Goal: Task Accomplishment & Management: Use online tool/utility

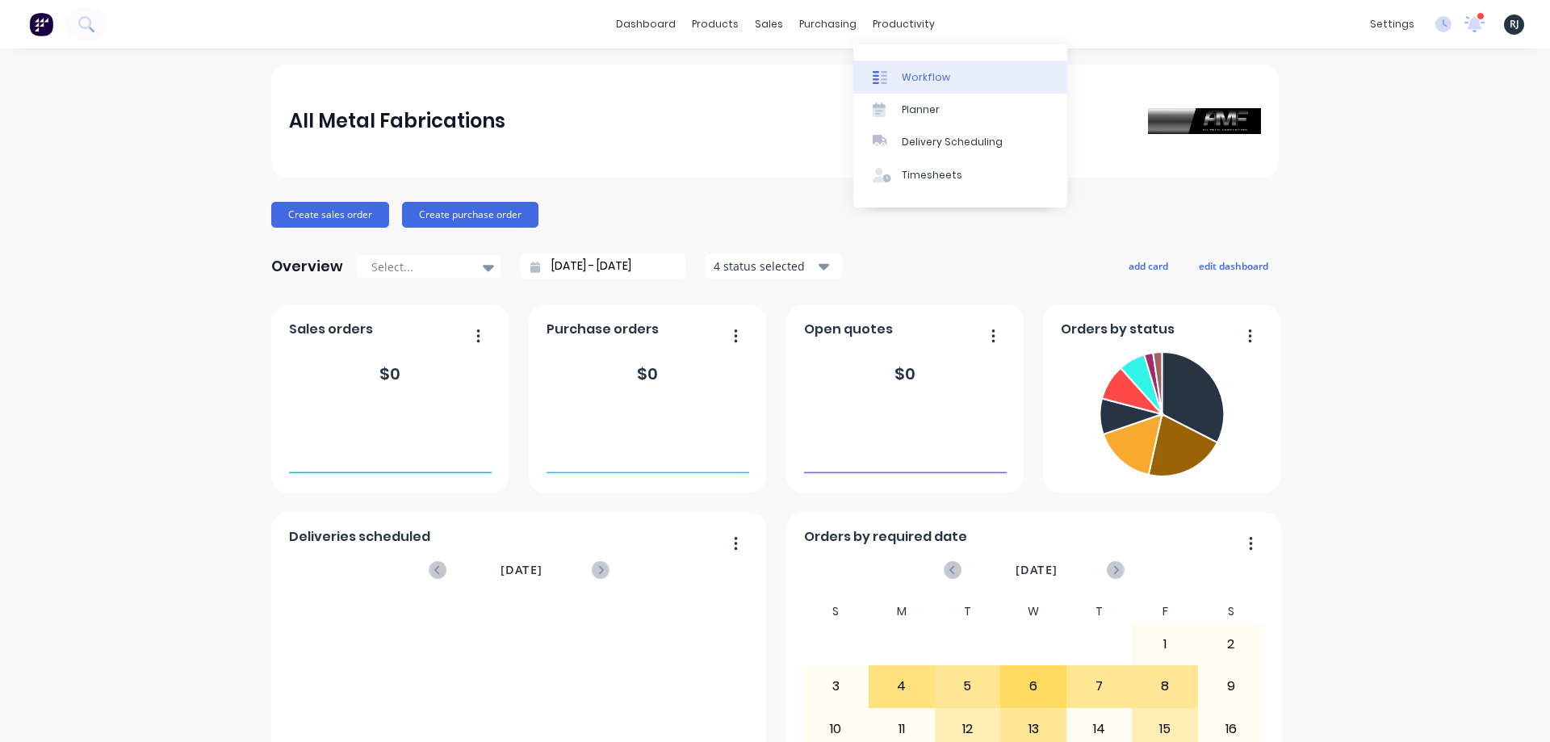
click at [904, 72] on div "Workflow" at bounding box center [926, 77] width 48 height 15
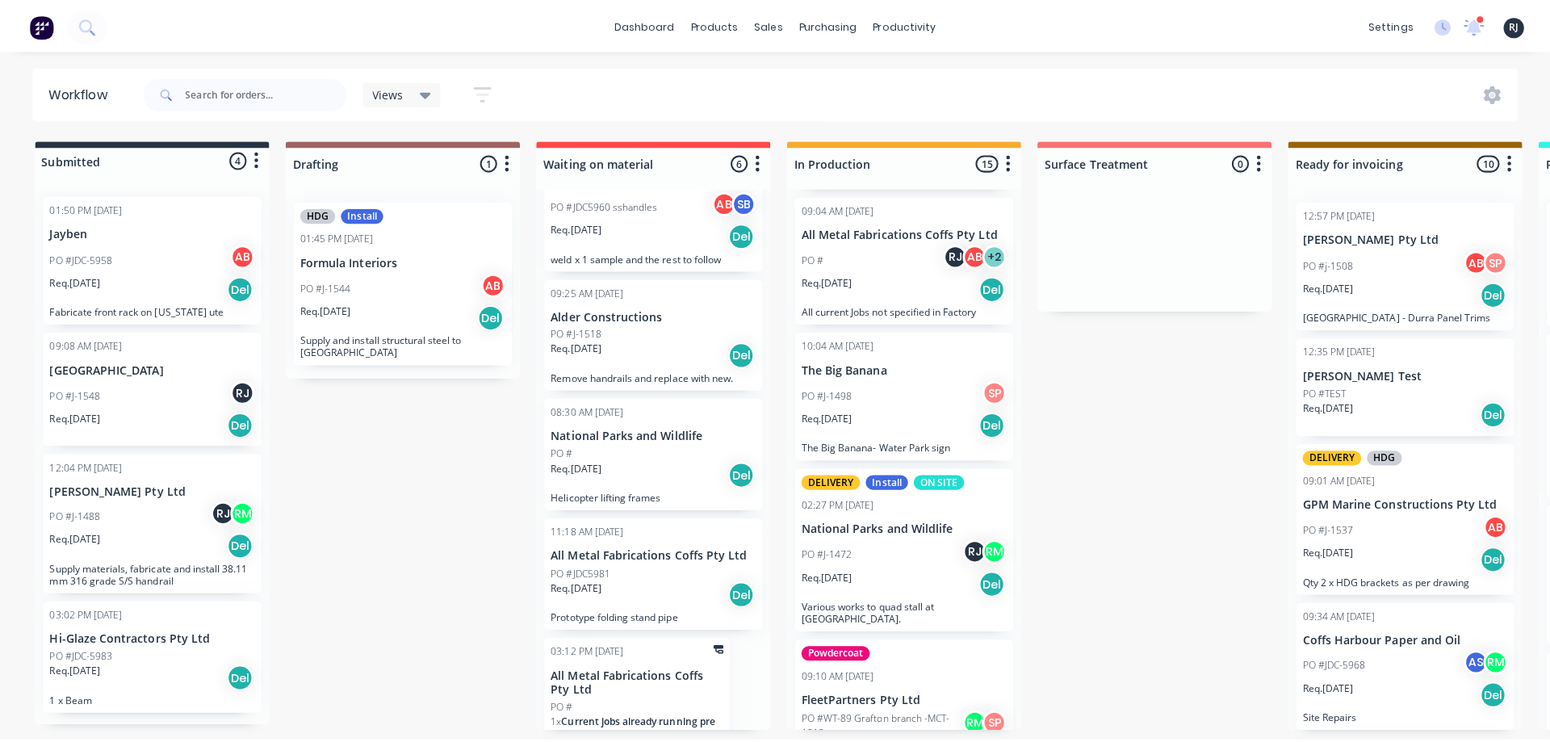
scroll to position [296, 0]
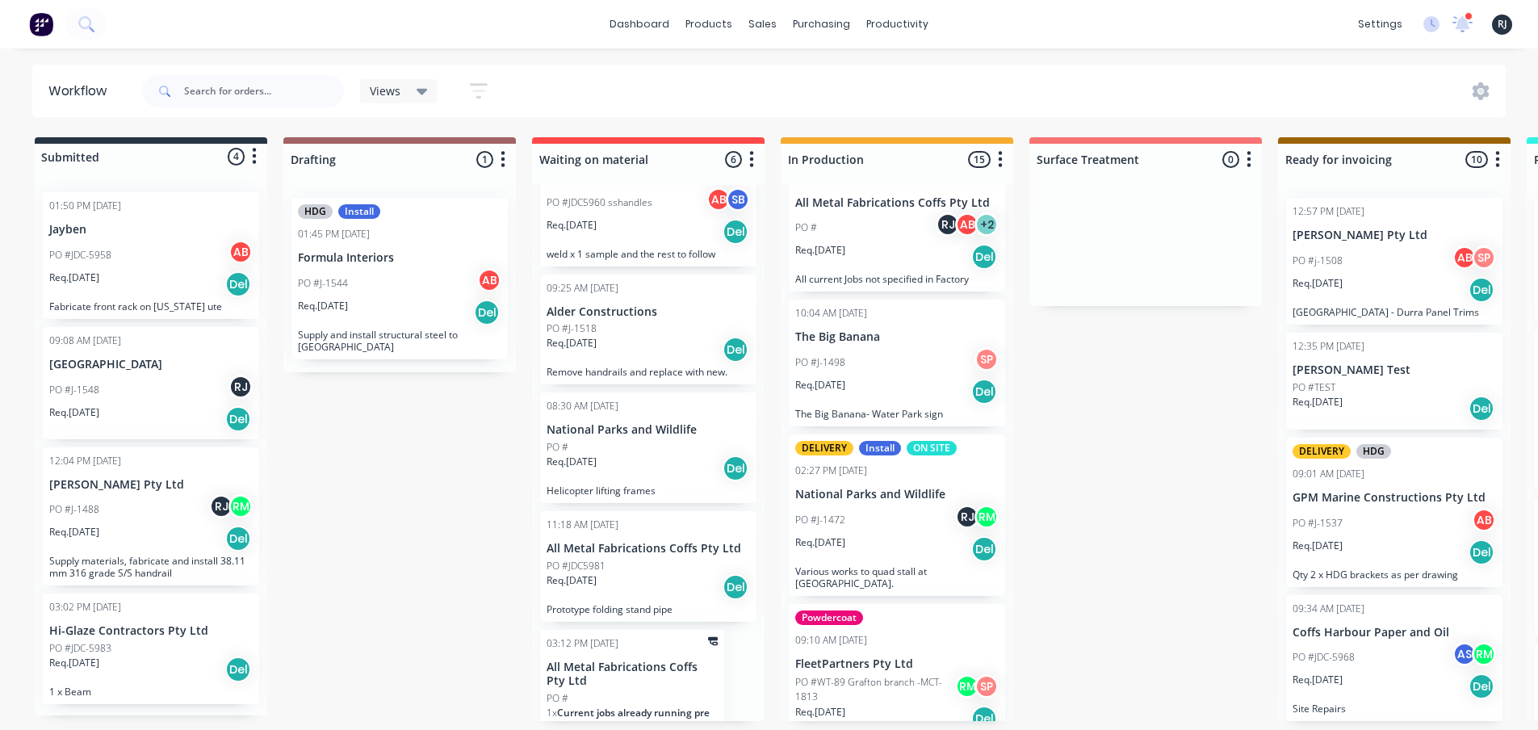
click at [858, 498] on p "National Parks and Wildlife" at bounding box center [896, 495] width 203 height 14
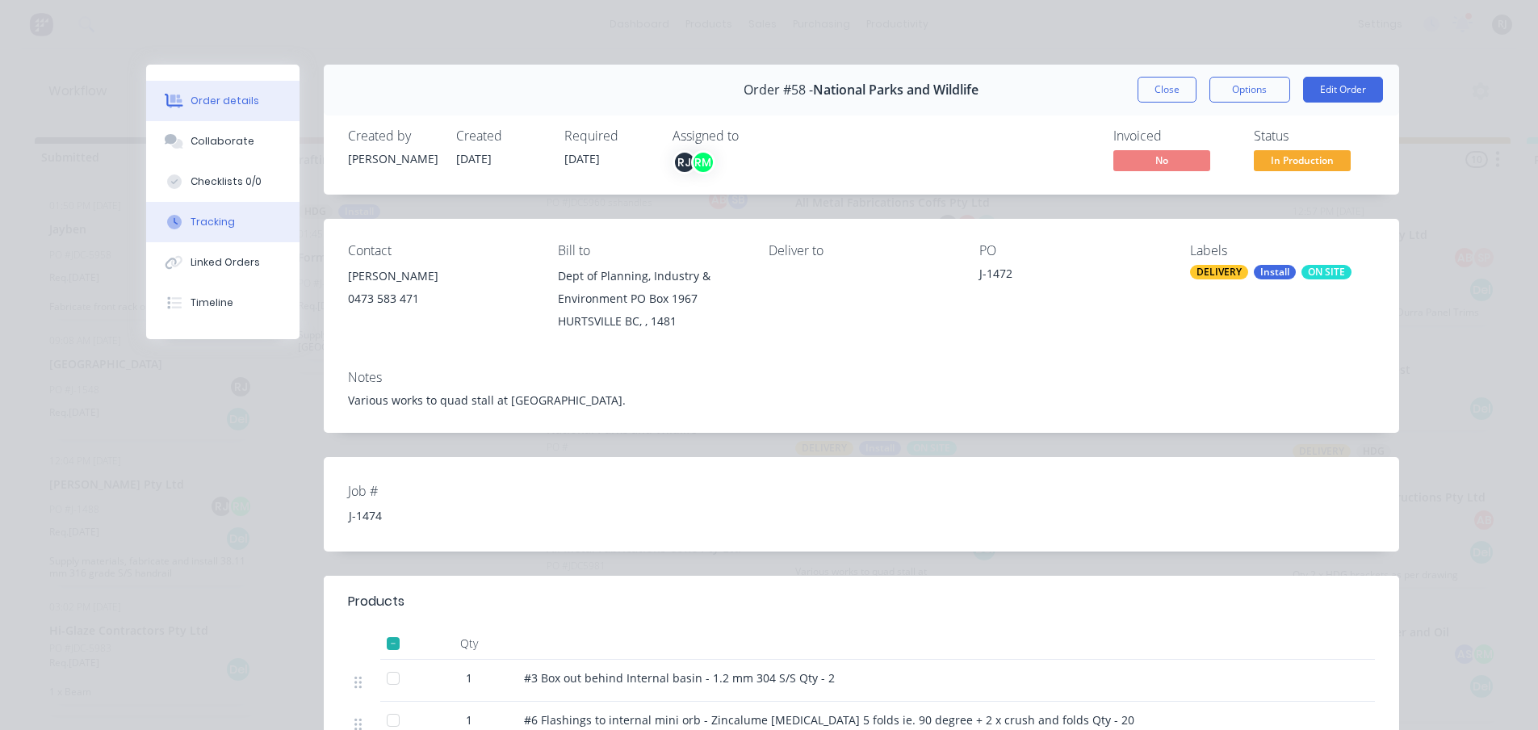
click at [207, 227] on div "Tracking" at bounding box center [213, 222] width 44 height 15
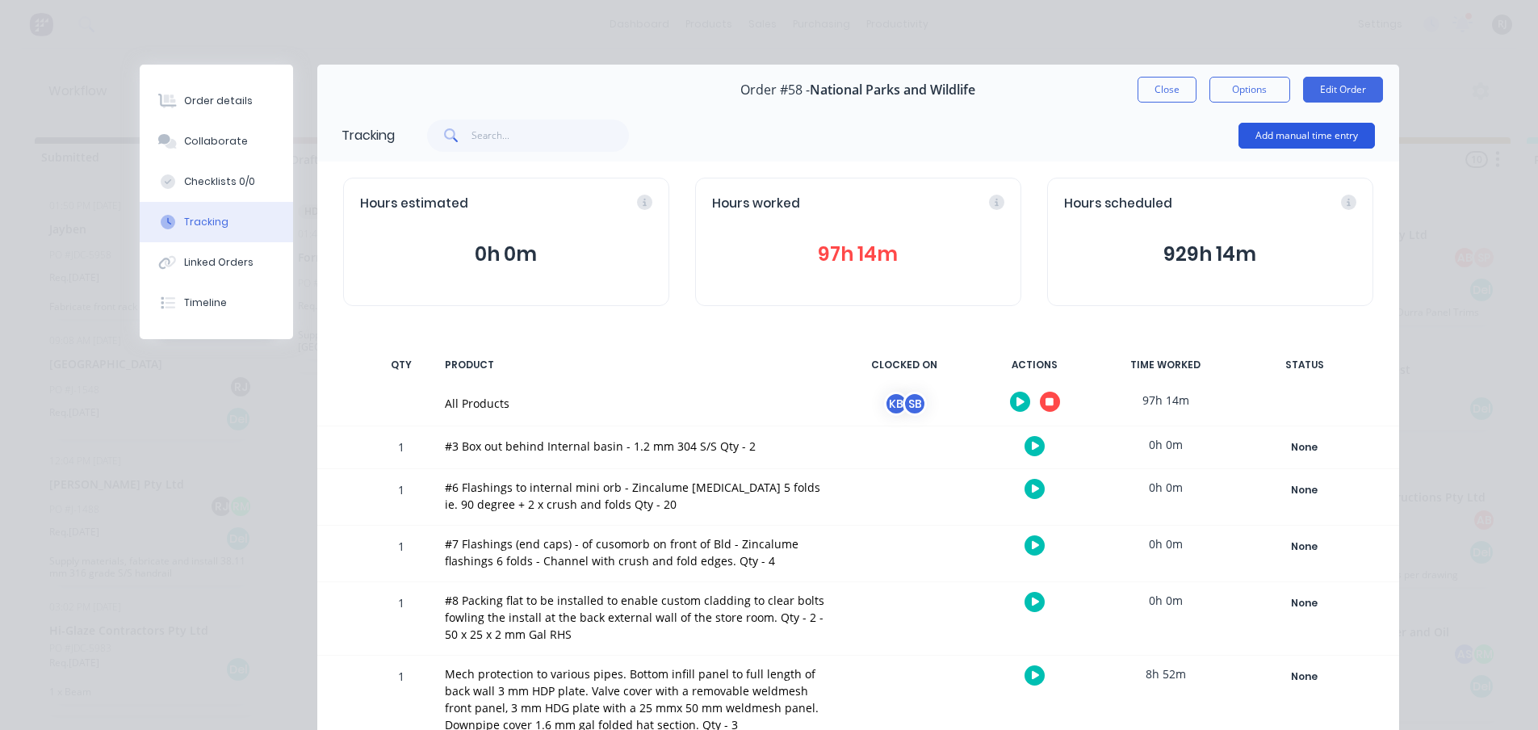
click at [1260, 143] on button "Add manual time entry" at bounding box center [1307, 136] width 136 height 26
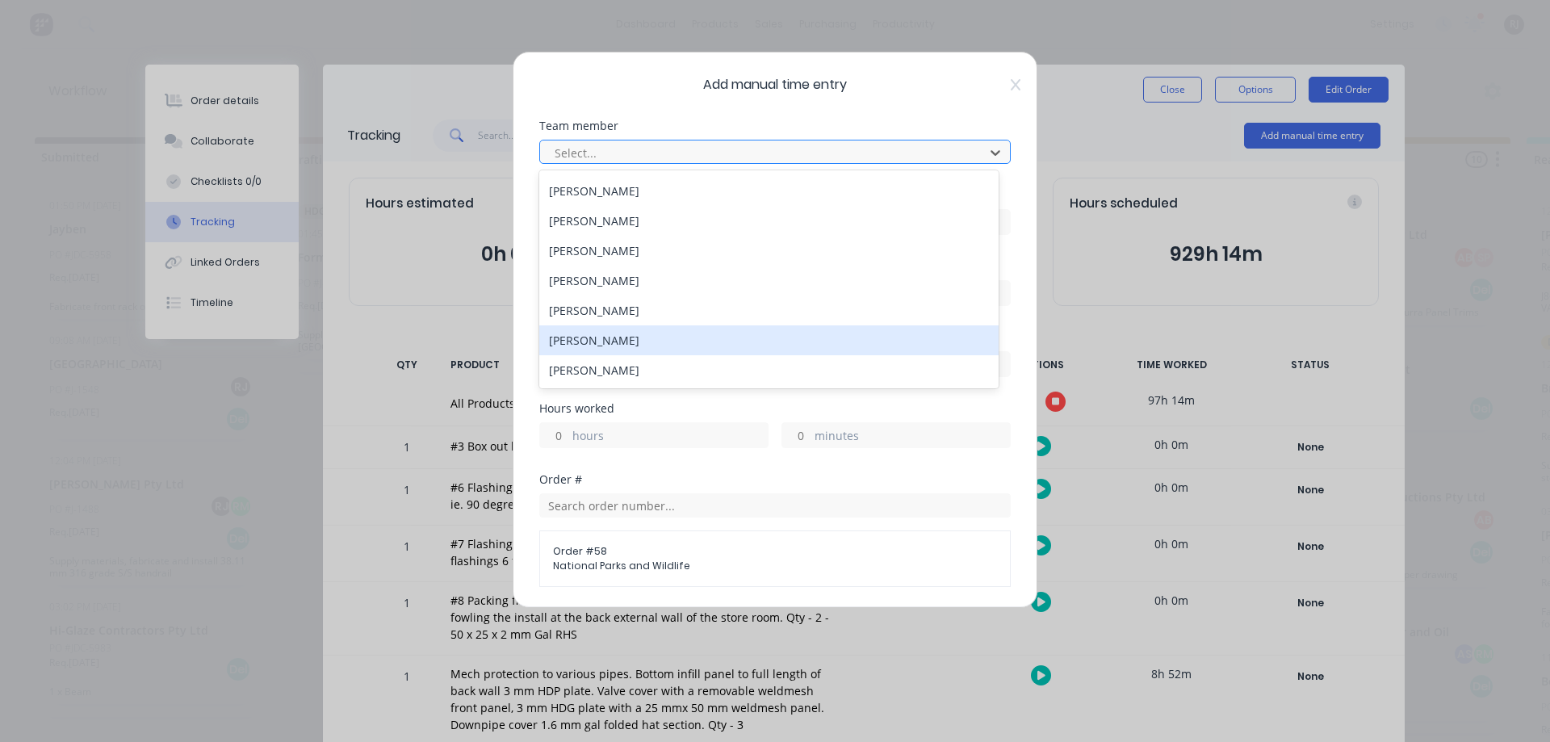
click at [610, 340] on div "[PERSON_NAME]" at bounding box center [768, 340] width 459 height 30
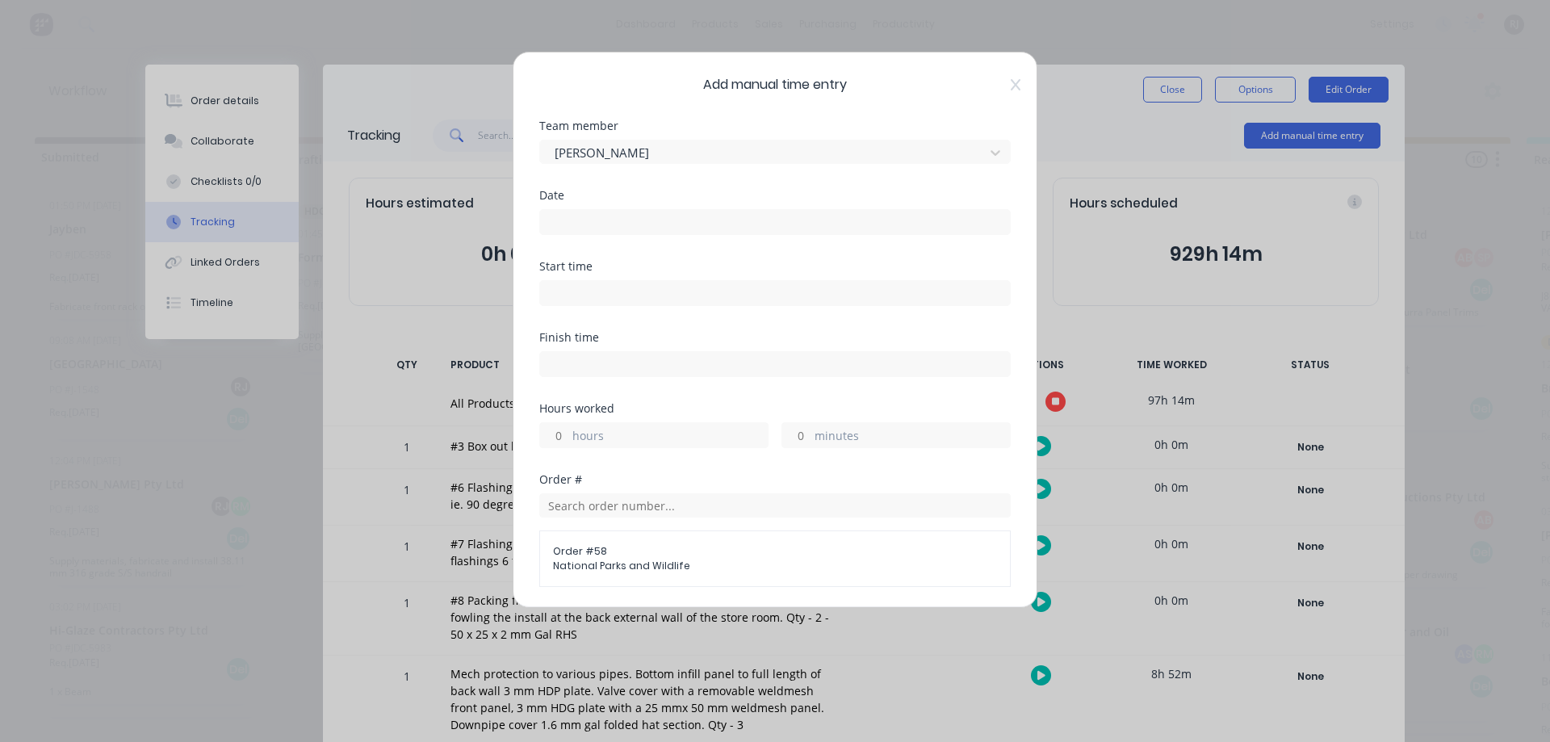
click at [606, 275] on div "Start time" at bounding box center [775, 283] width 472 height 45
click at [606, 291] on input at bounding box center [775, 293] width 470 height 24
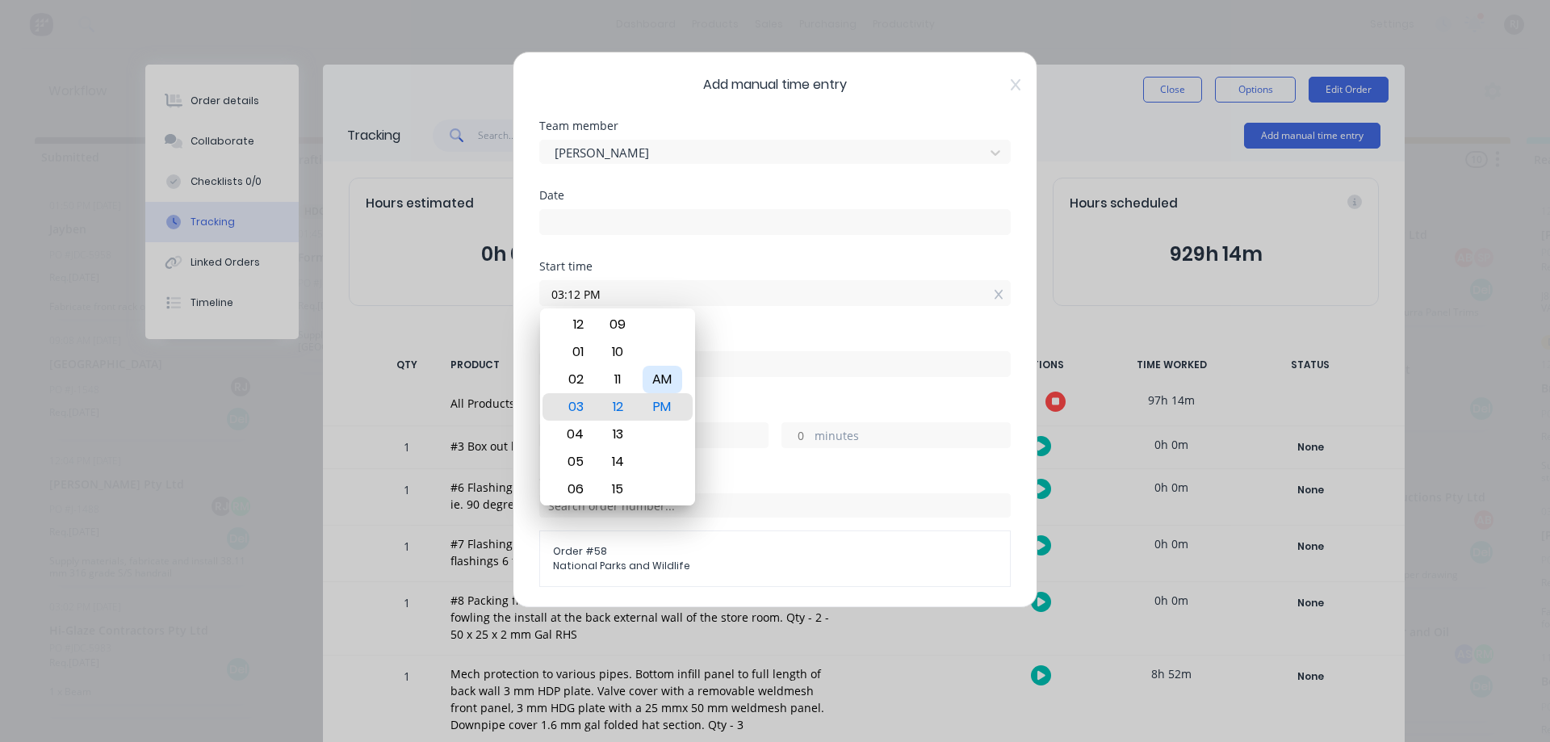
click at [676, 383] on div "AM" at bounding box center [663, 379] width 40 height 27
type input "07:00 AM"
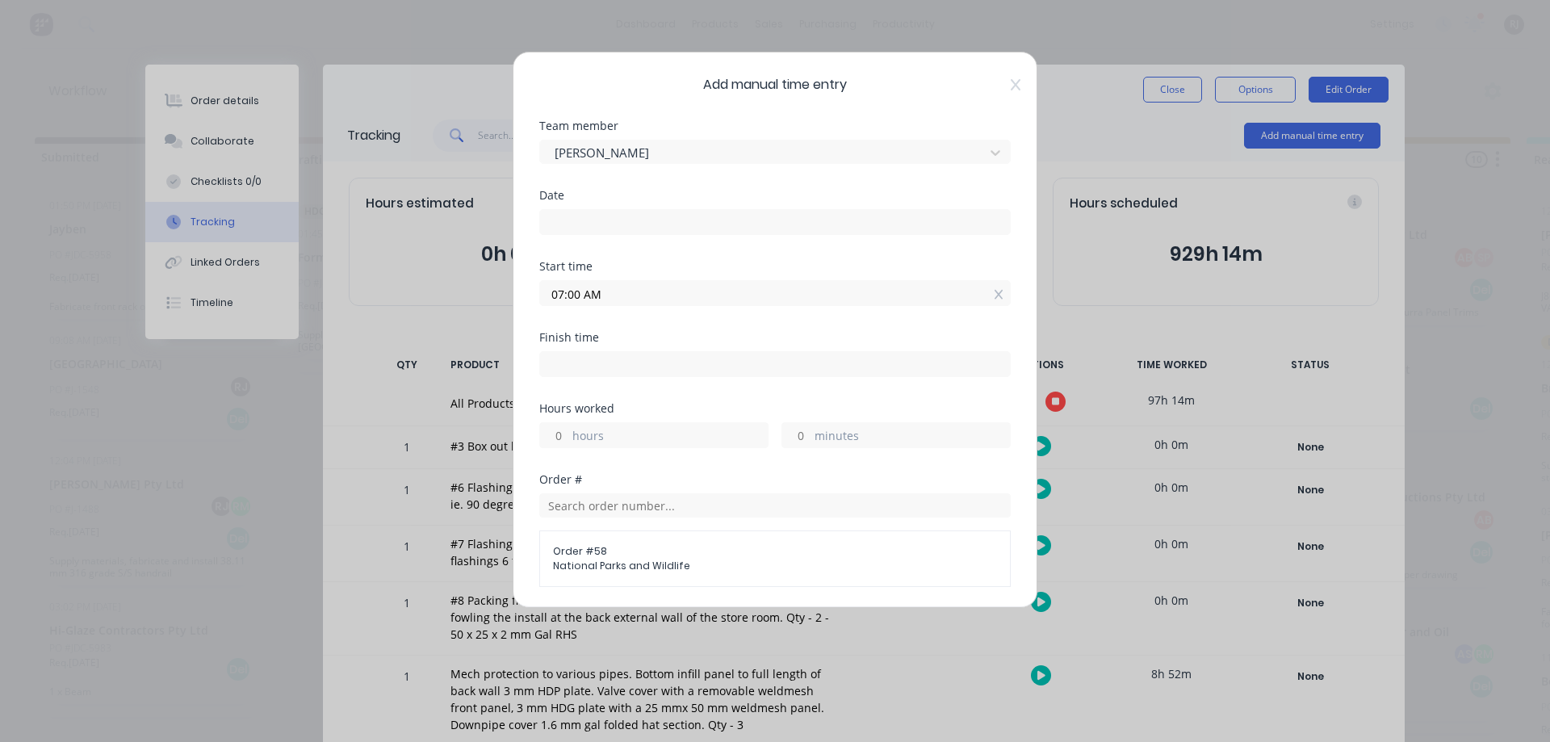
click at [598, 358] on input at bounding box center [775, 364] width 470 height 24
type input "03:13 PM"
type input "8"
type input "13"
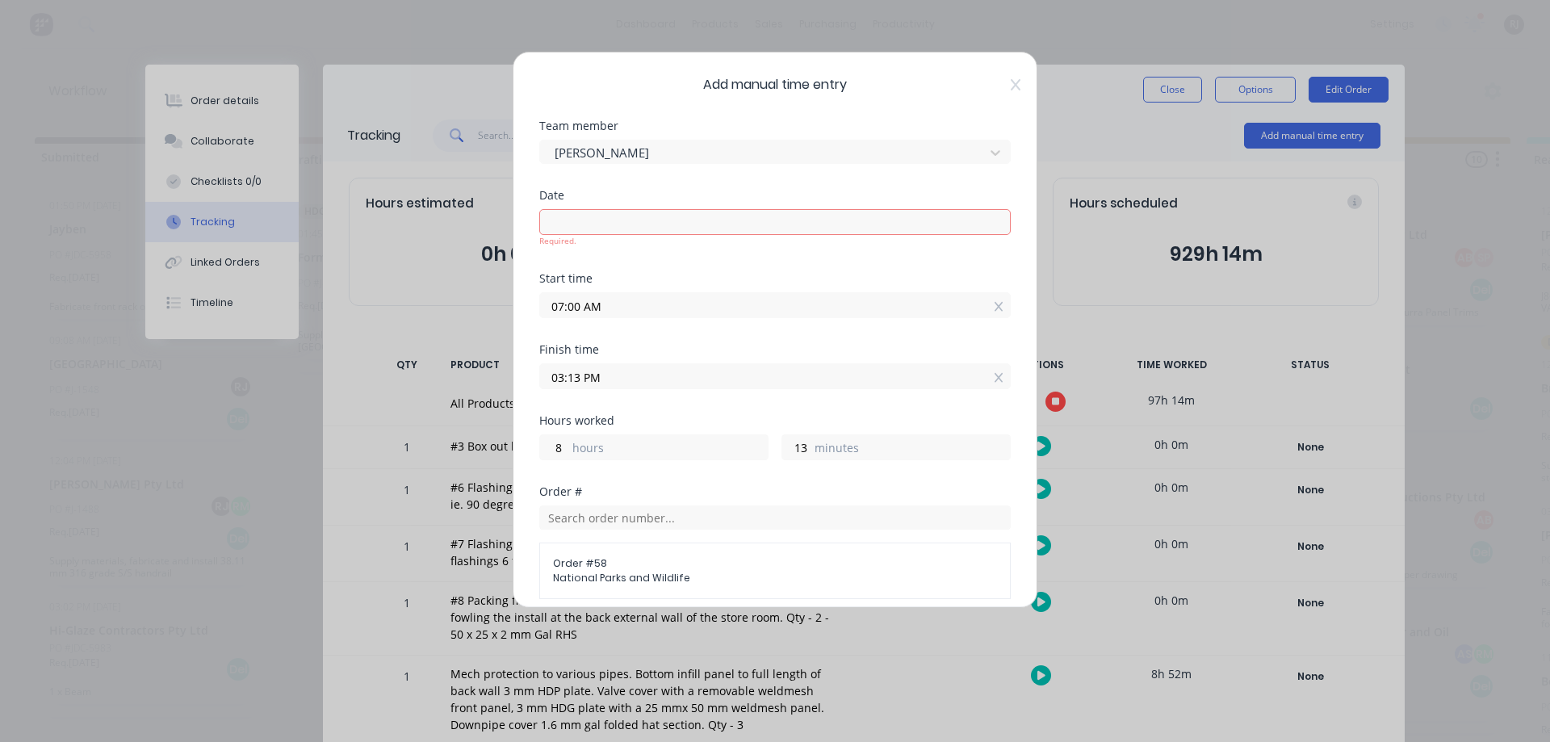
click at [647, 233] on input at bounding box center [775, 222] width 470 height 24
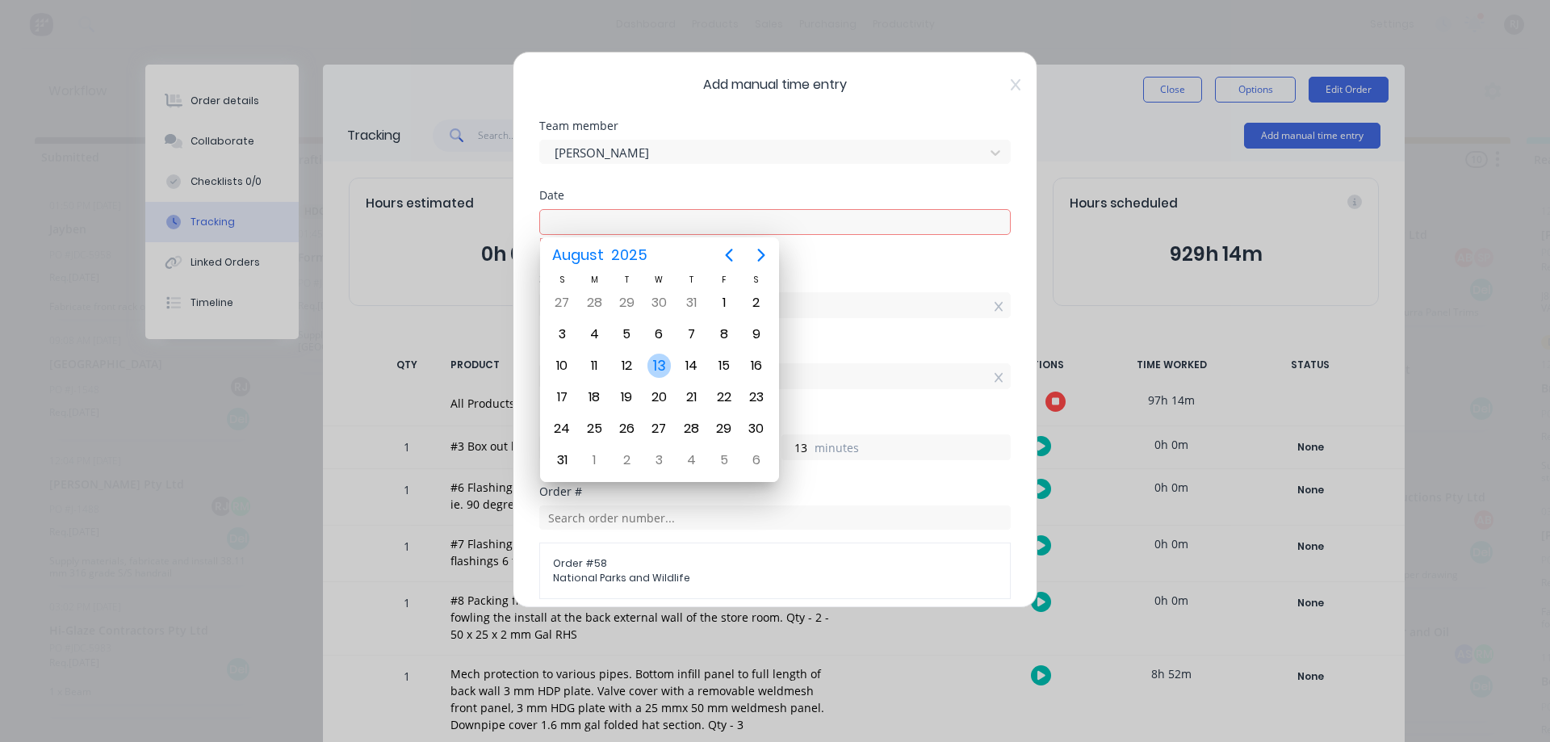
click at [664, 363] on div "13" at bounding box center [660, 366] width 24 height 24
type input "[DATE]"
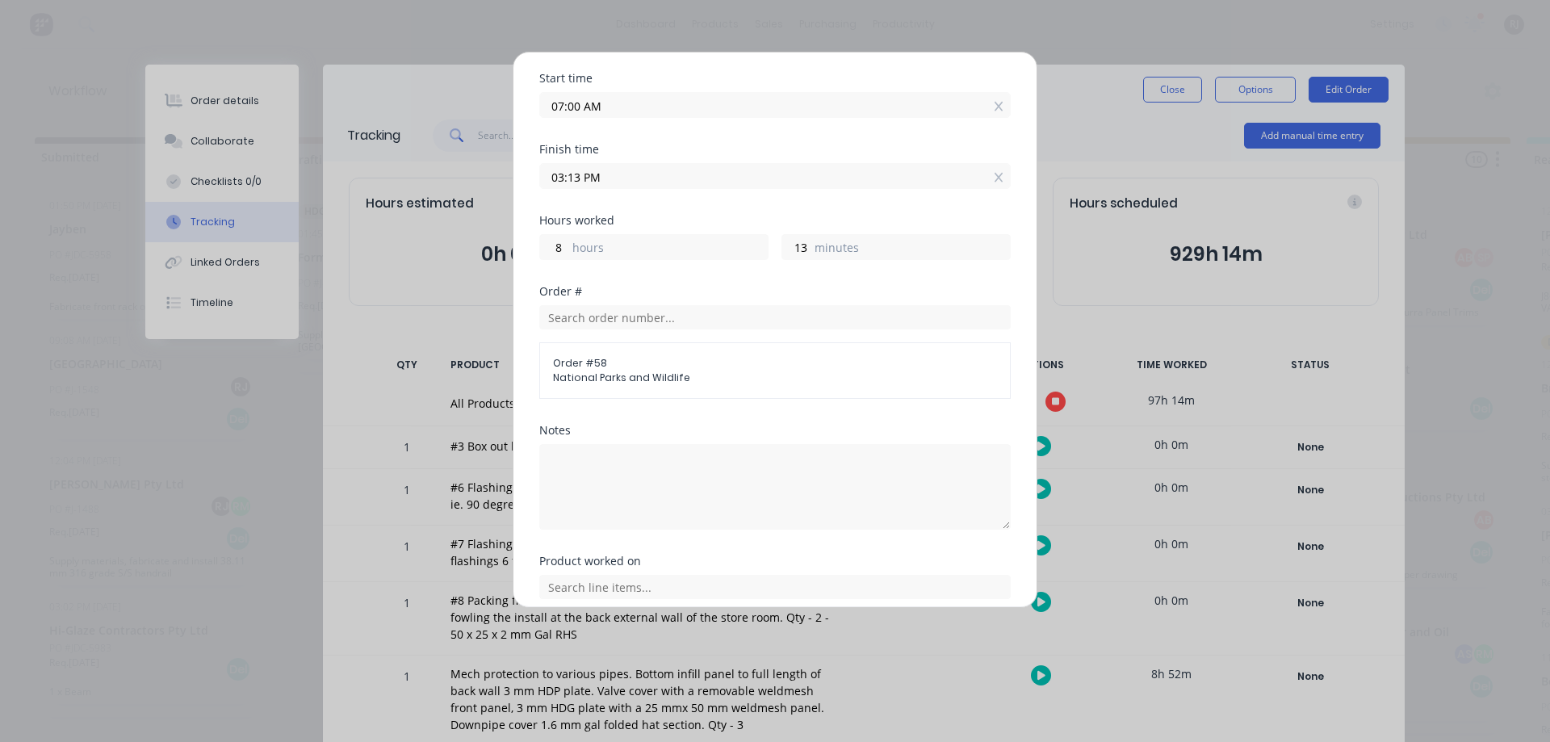
scroll to position [309, 0]
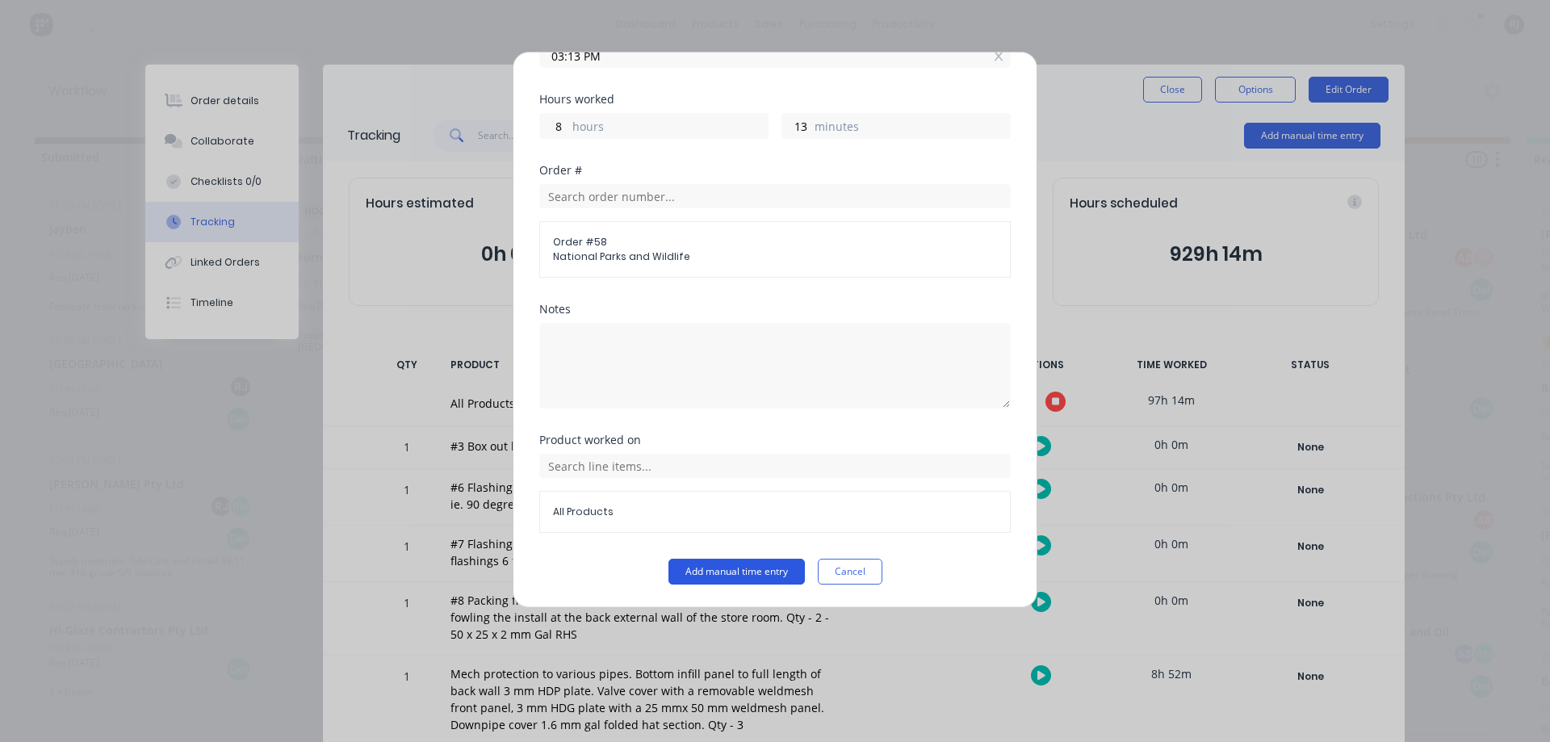
click at [752, 571] on button "Add manual time entry" at bounding box center [737, 572] width 136 height 26
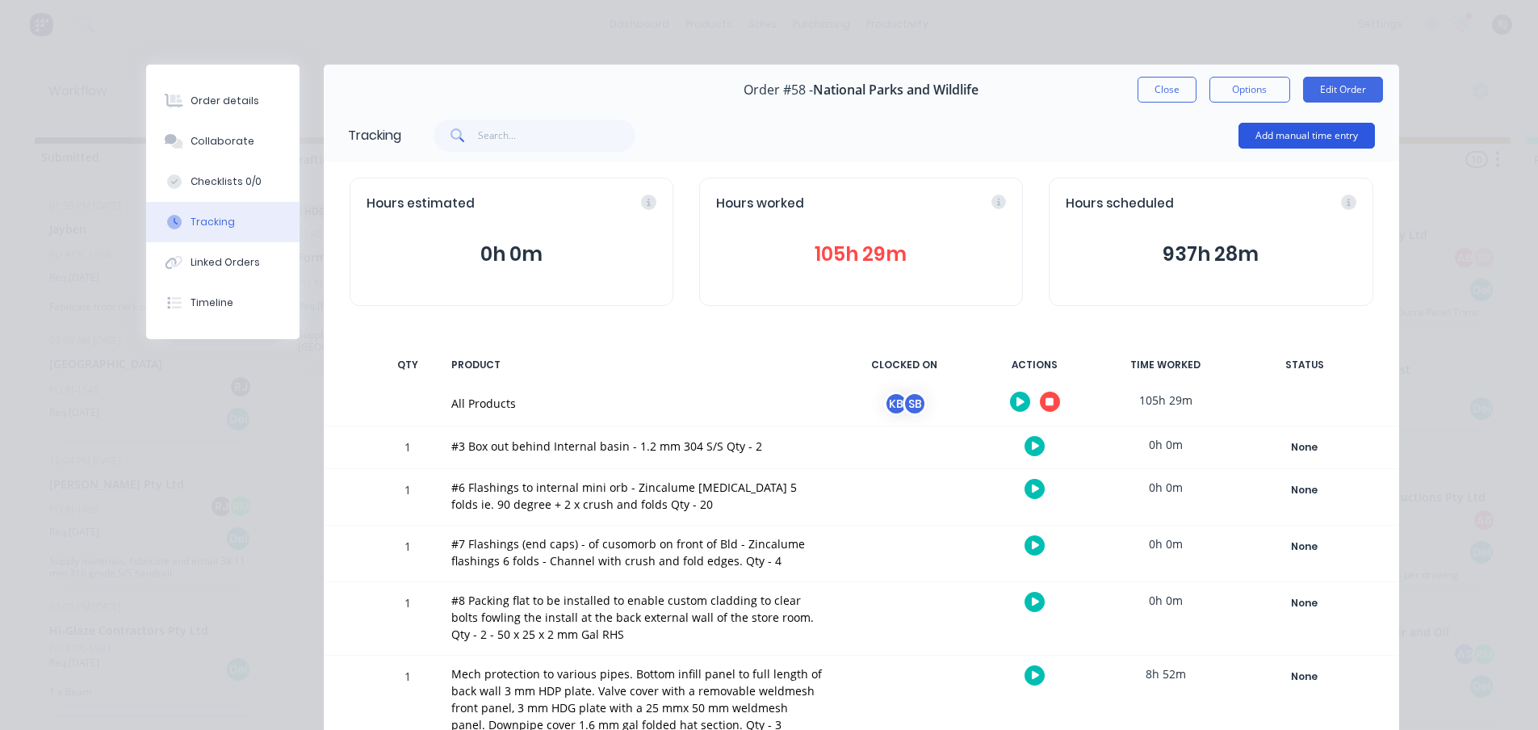
click at [1291, 143] on button "Add manual time entry" at bounding box center [1307, 136] width 136 height 26
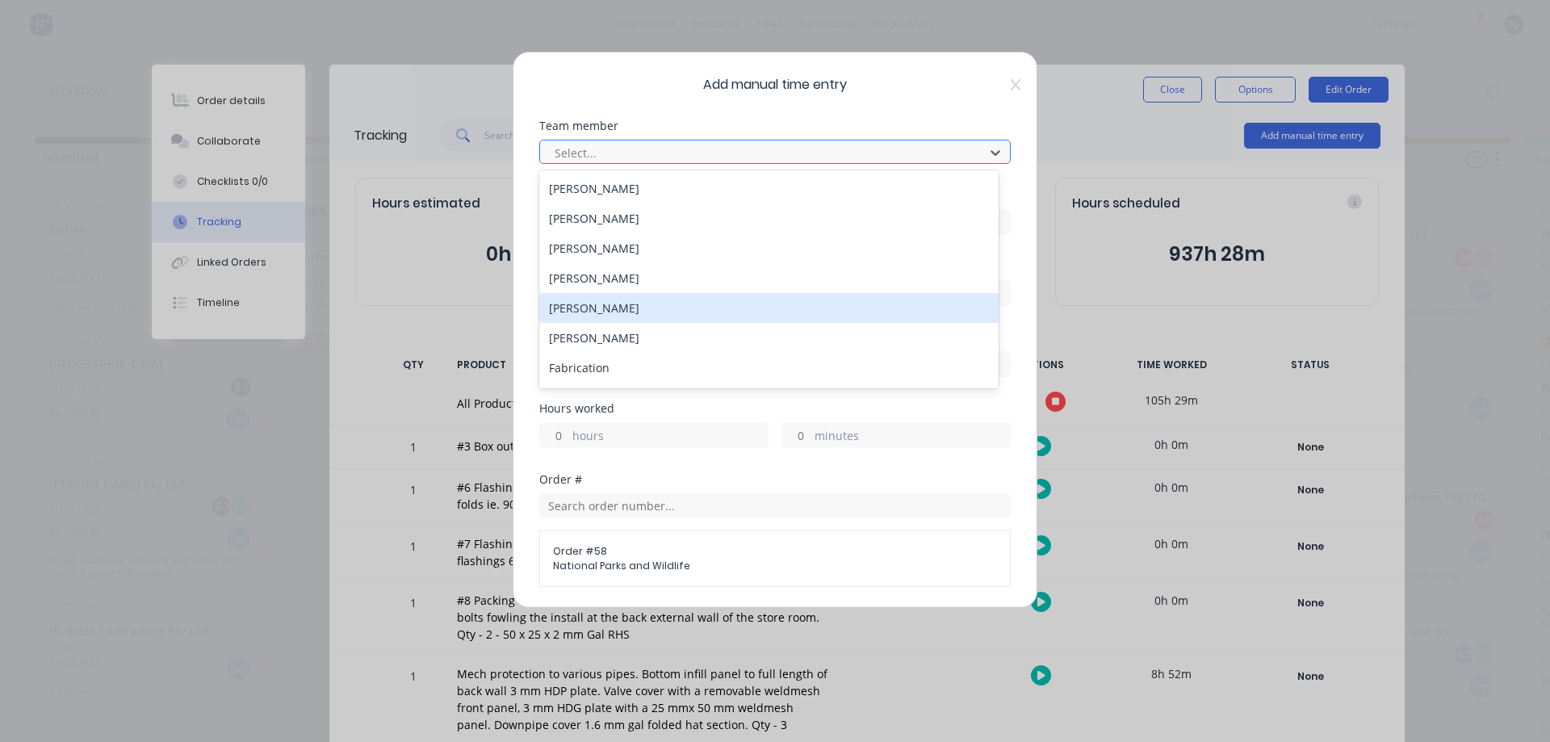
click at [637, 310] on div "[PERSON_NAME]" at bounding box center [768, 308] width 459 height 30
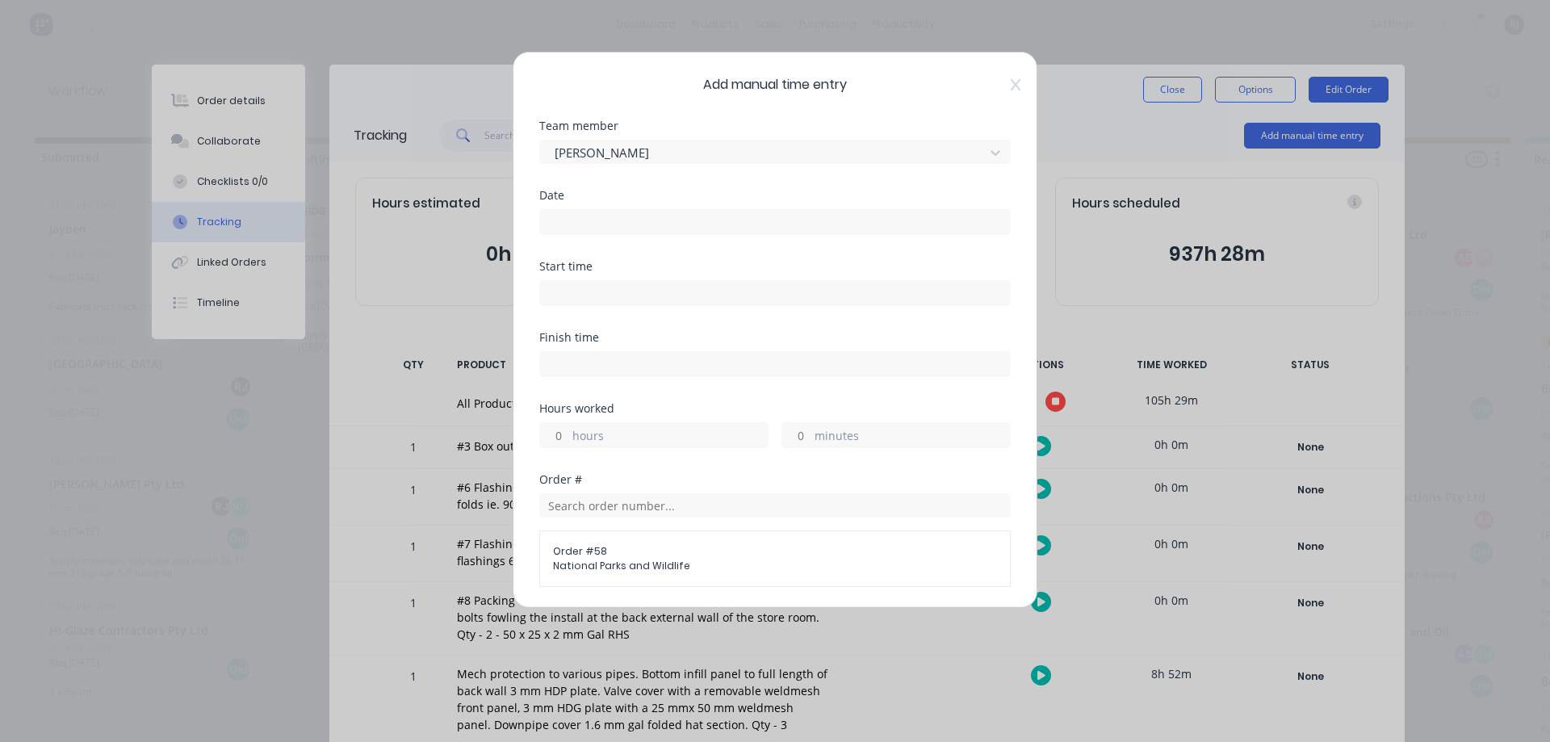
click at [631, 203] on div "Date" at bounding box center [775, 212] width 472 height 45
click at [621, 228] on input at bounding box center [775, 222] width 470 height 24
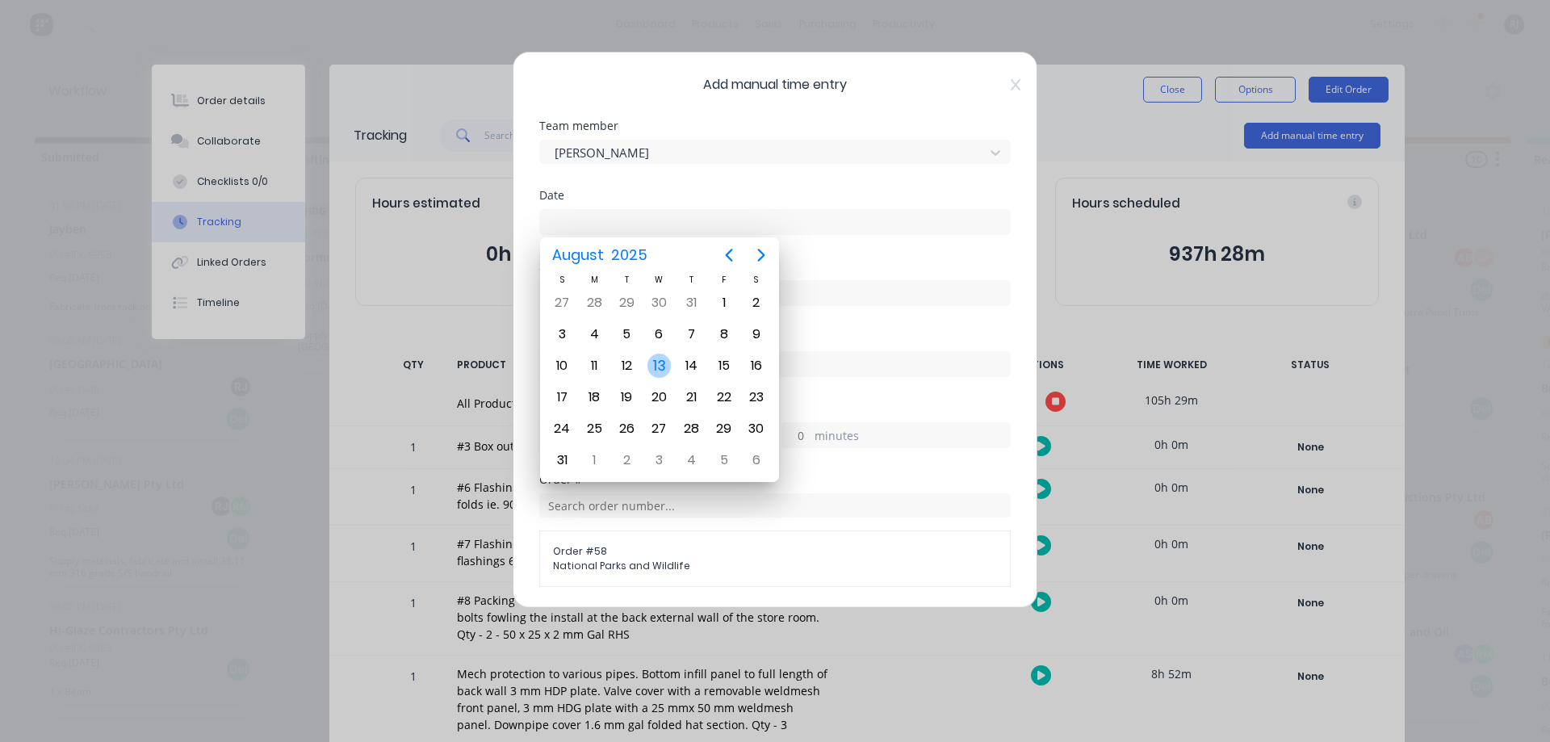
click at [652, 370] on div "13" at bounding box center [660, 366] width 24 height 24
type input "[DATE]"
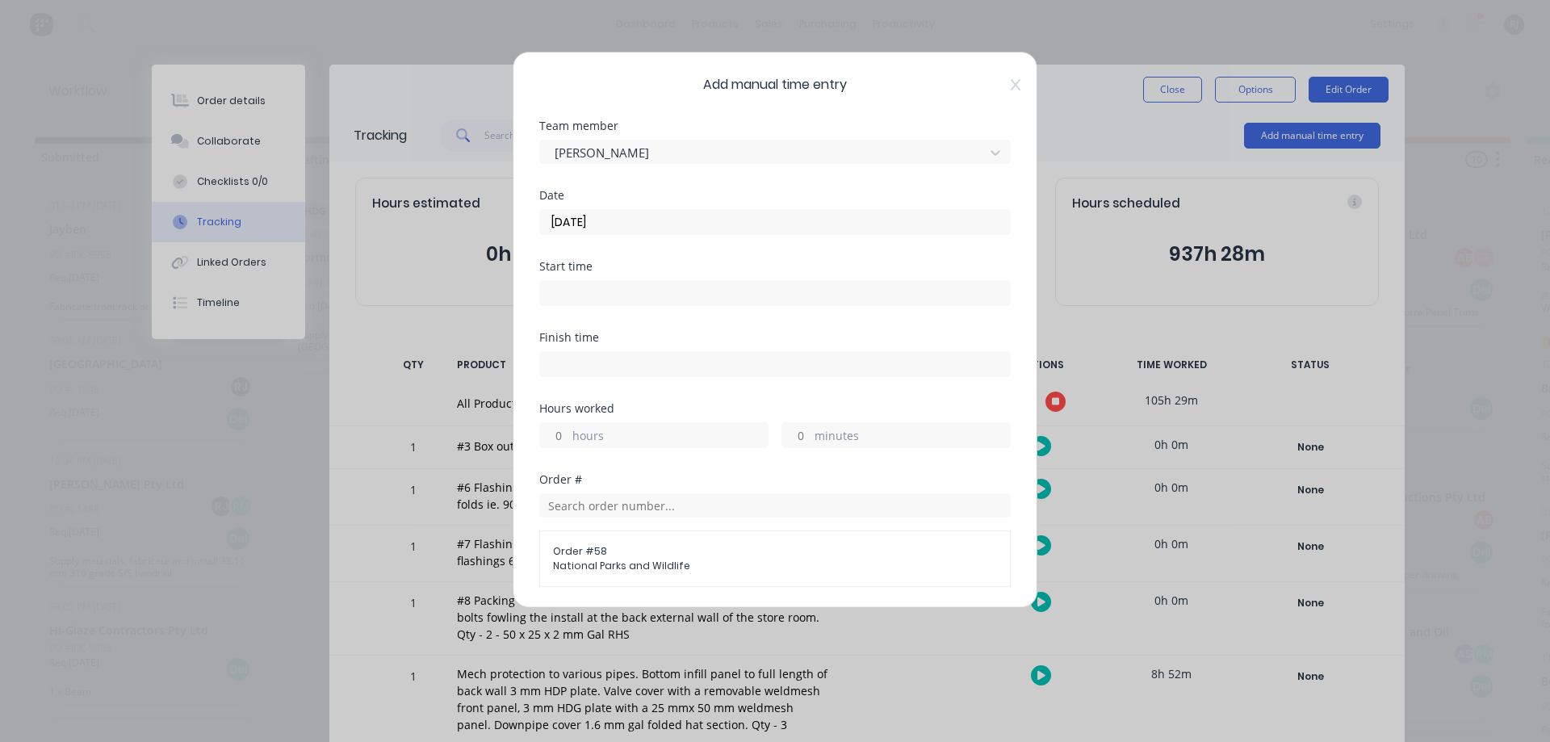
click at [616, 287] on input at bounding box center [775, 293] width 470 height 24
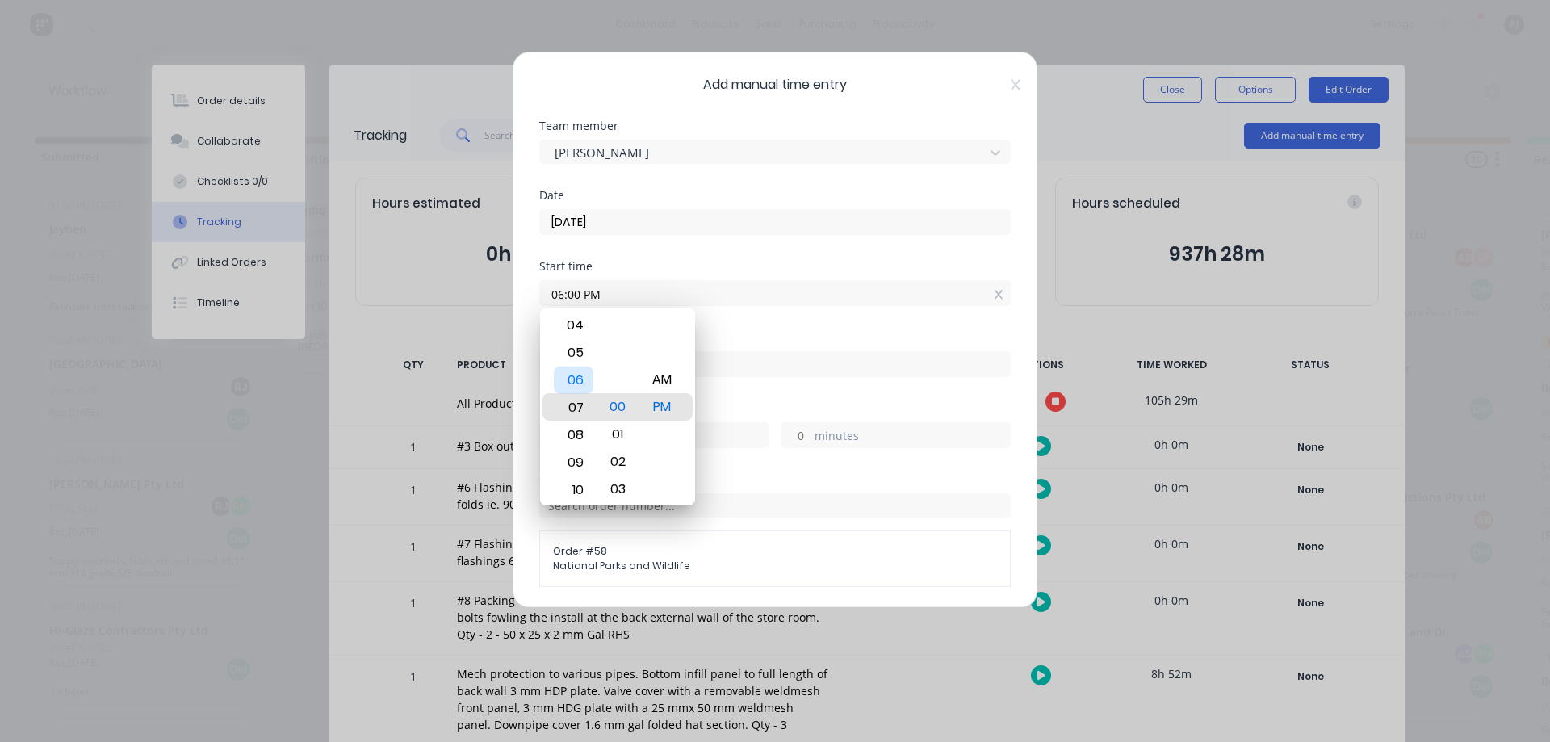
type input "07:00 PM"
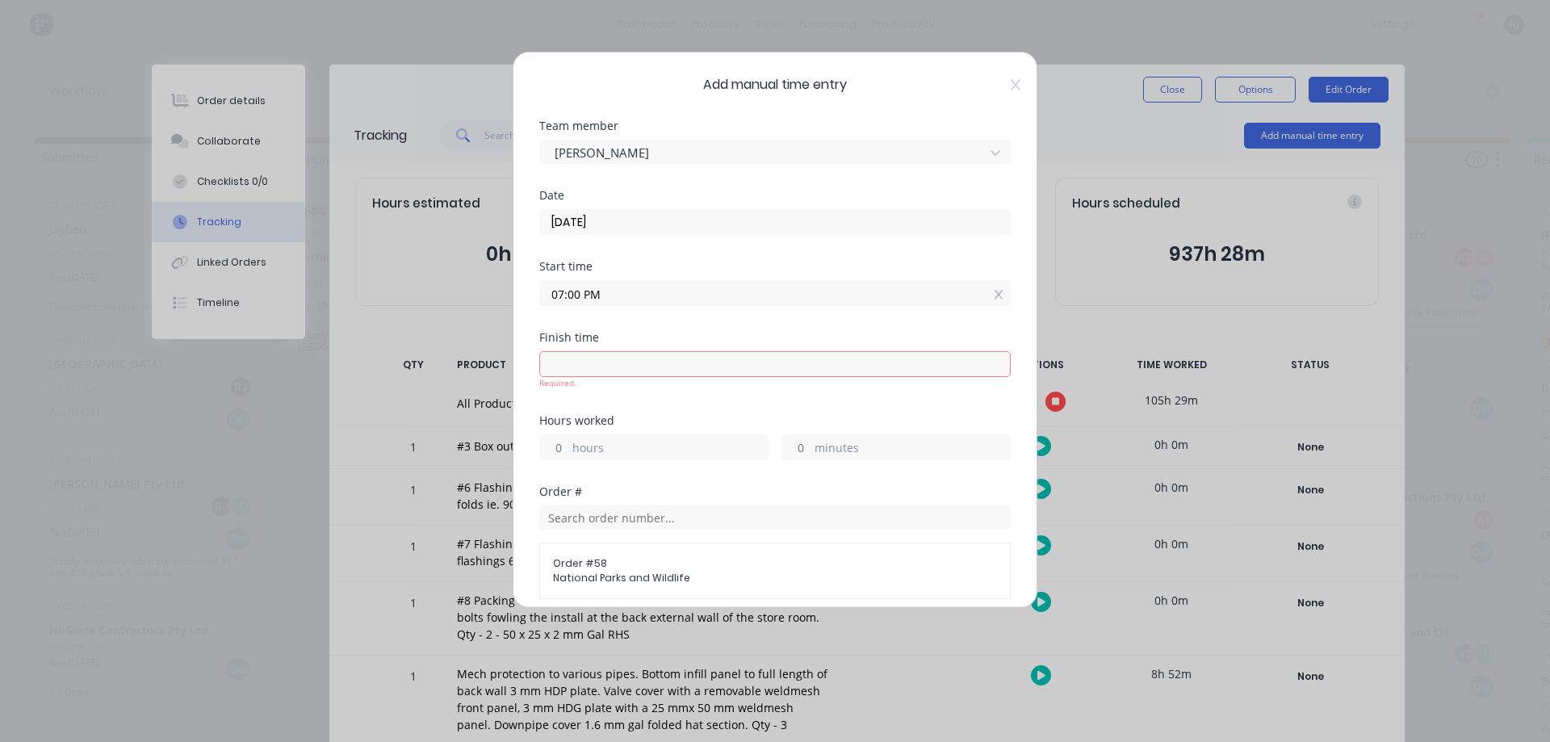
click at [605, 368] on input at bounding box center [775, 364] width 470 height 24
type input "03:13 PM"
type input "-3"
type input "-47"
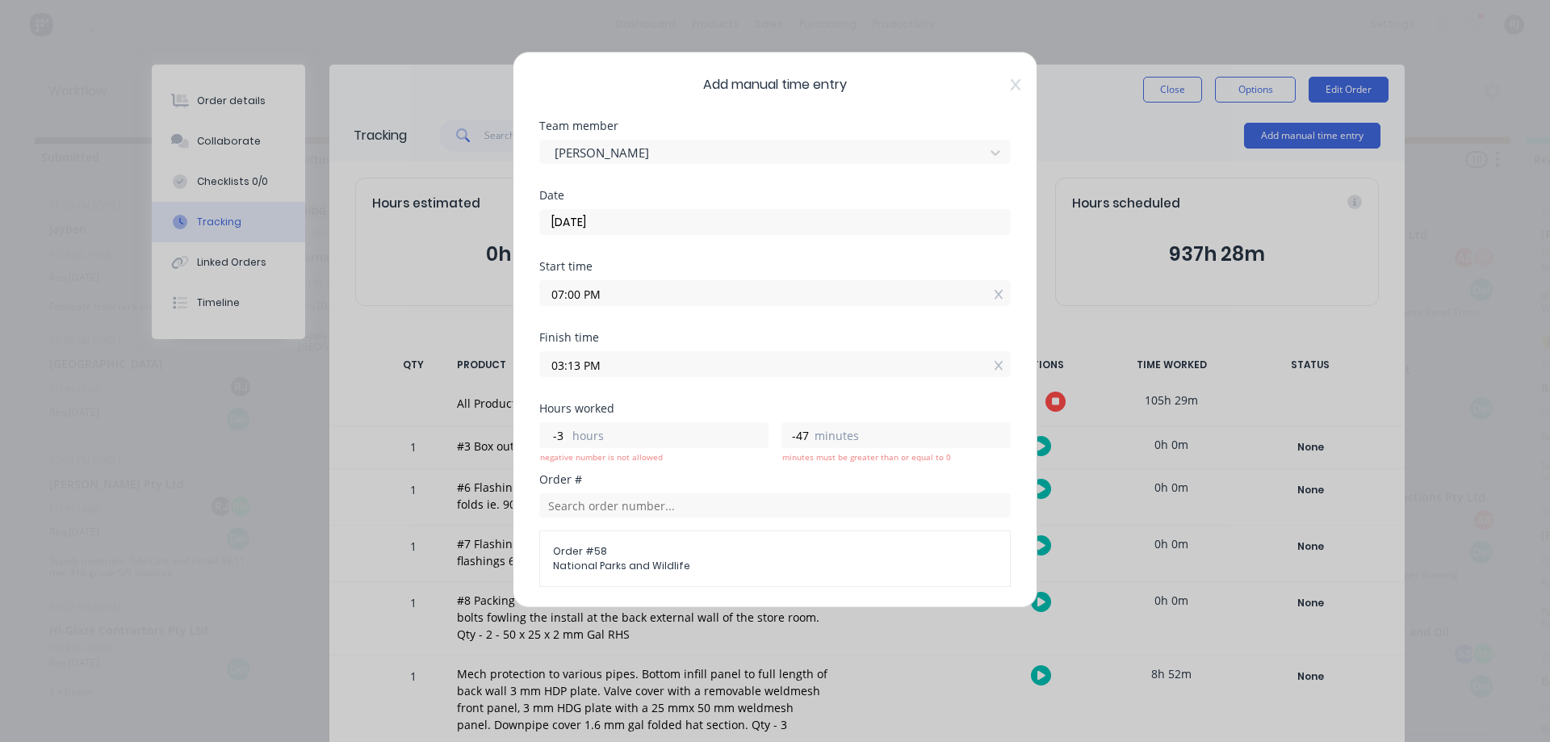
click at [595, 296] on input "07:00 PM" at bounding box center [775, 293] width 470 height 24
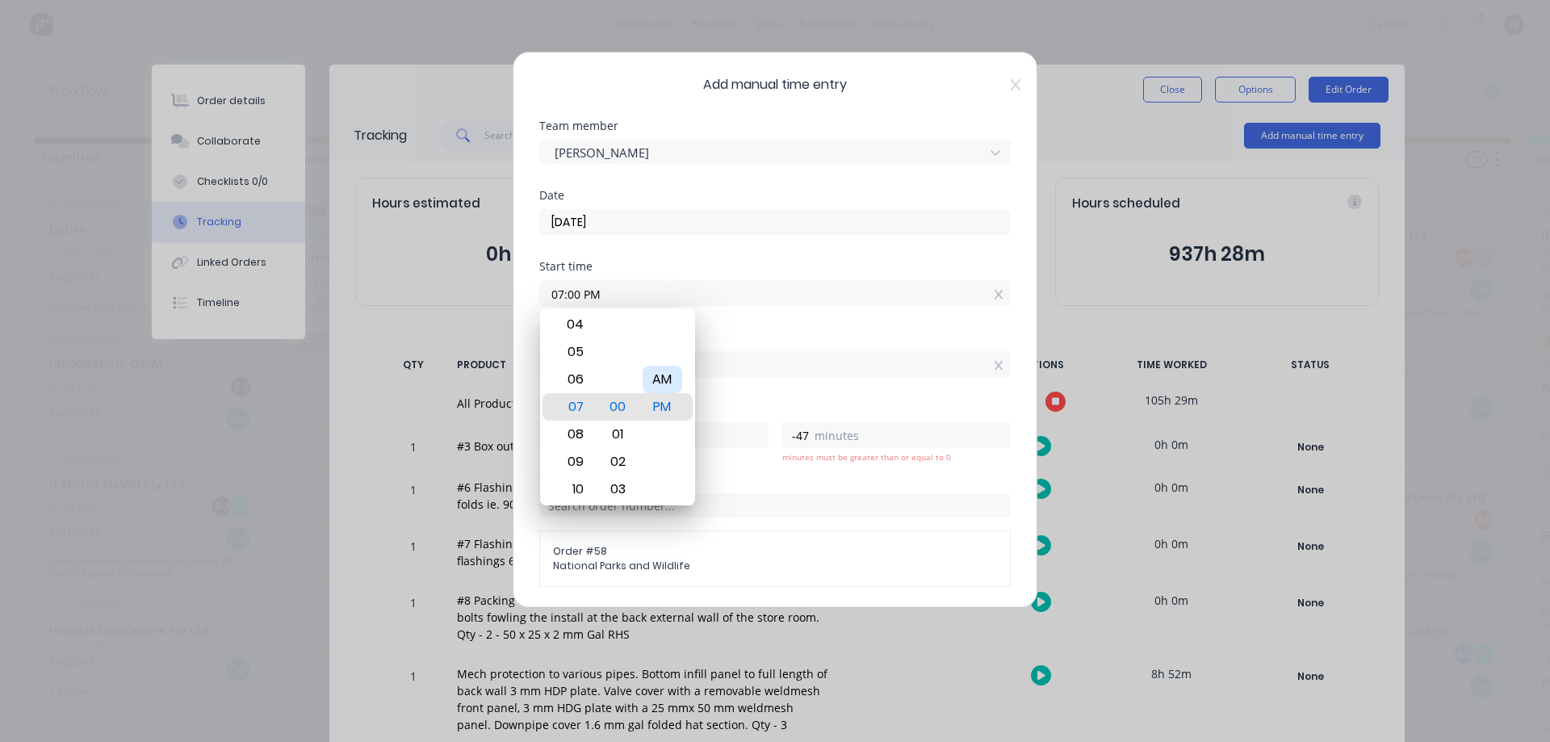
click at [650, 372] on div "AM" at bounding box center [663, 379] width 40 height 27
type input "07:00 AM"
type input "8"
type input "13"
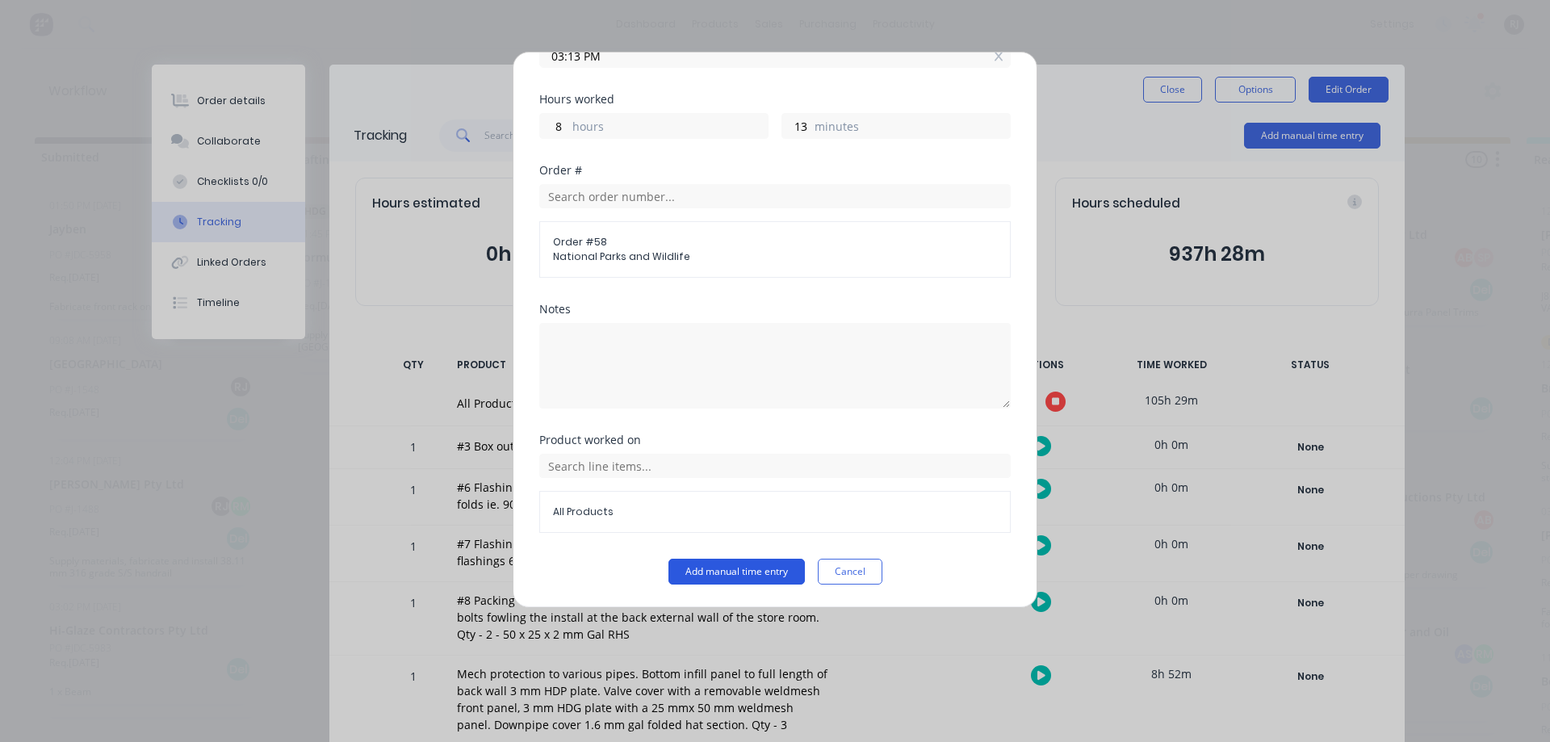
click at [702, 564] on button "Add manual time entry" at bounding box center [737, 572] width 136 height 26
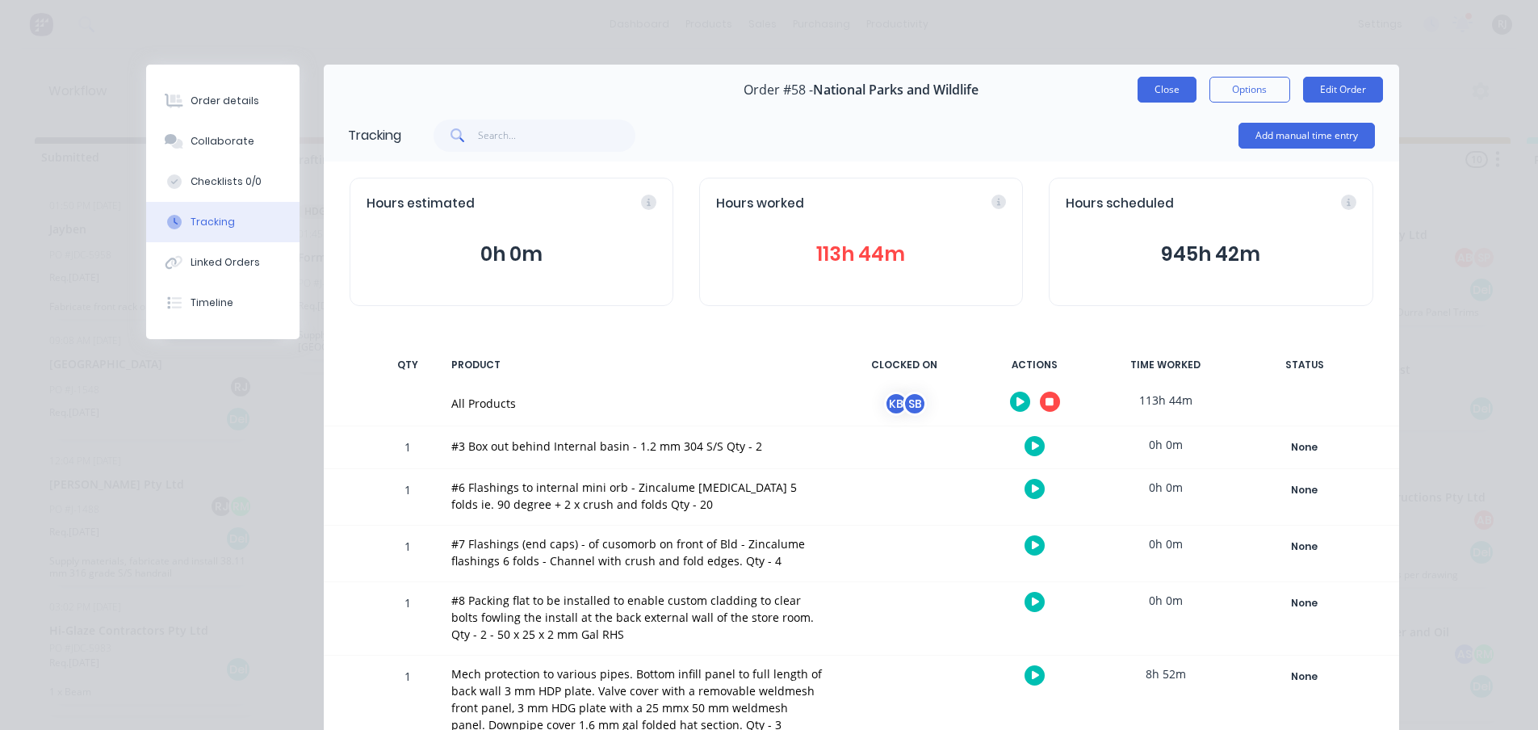
click at [1172, 86] on button "Close" at bounding box center [1167, 90] width 59 height 26
